Goal: Information Seeking & Learning: Learn about a topic

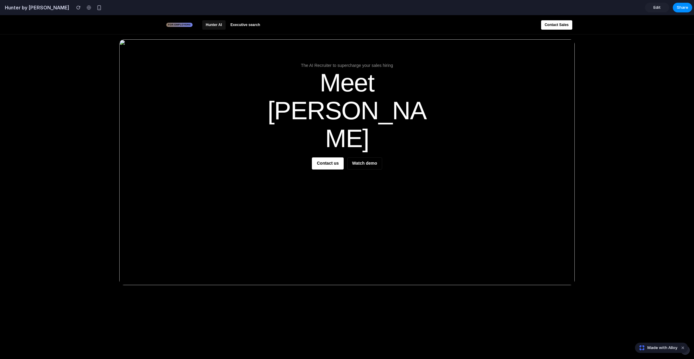
click at [279, 62] on div "The AI Recruiter to supercharge your sales hiring Meet [PERSON_NAME] Contact us…" at bounding box center [346, 184] width 455 height 291
click at [667, 349] on span "Made with Alloy" at bounding box center [662, 348] width 30 height 6
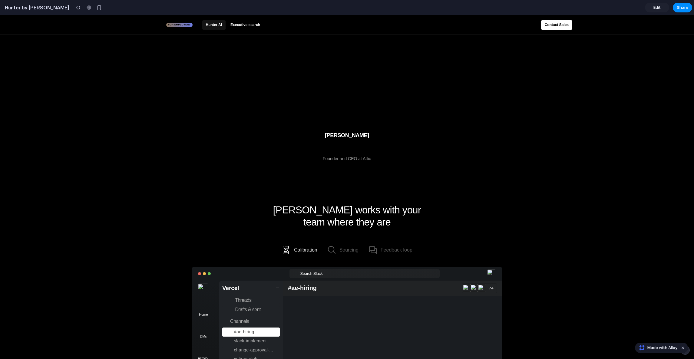
scroll to position [1241, 0]
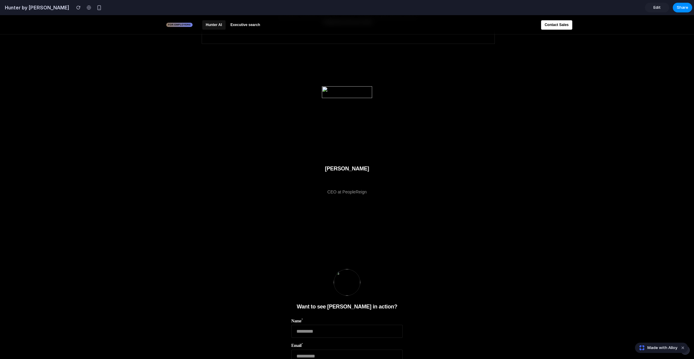
scroll to position [2042, 0]
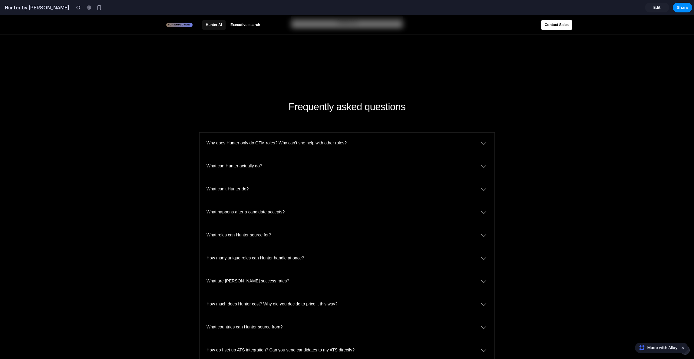
click at [412, 213] on p "What happens after a candidate accepts?" at bounding box center [337, 212] width 262 height 6
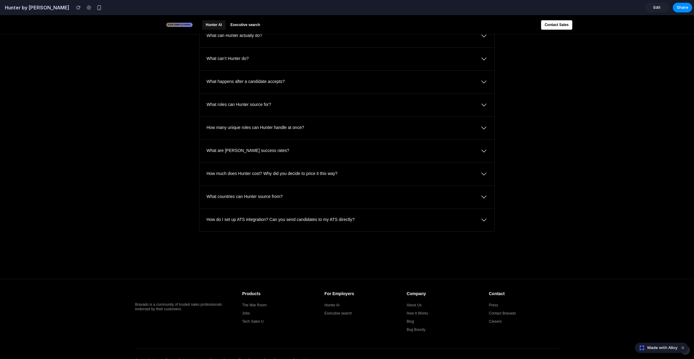
scroll to position [2646, 0]
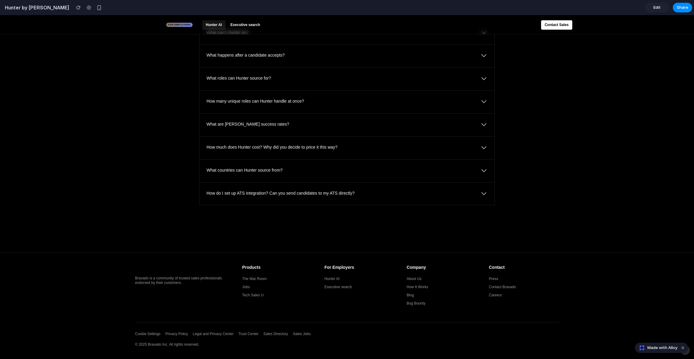
click at [318, 179] on div "What countries can Hunter source from? Hunter sources from all English-speaking…" at bounding box center [346, 171] width 295 height 23
click at [308, 200] on p "Yes! [PERSON_NAME] directly integrates with most ATS systems and will help you …" at bounding box center [332, 206] width 253 height 12
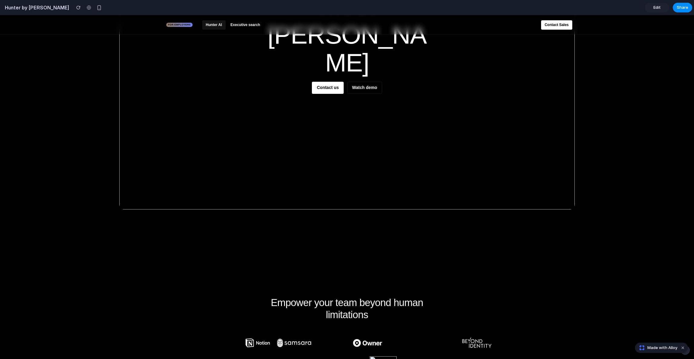
scroll to position [0, 0]
